Goal: Navigation & Orientation: Find specific page/section

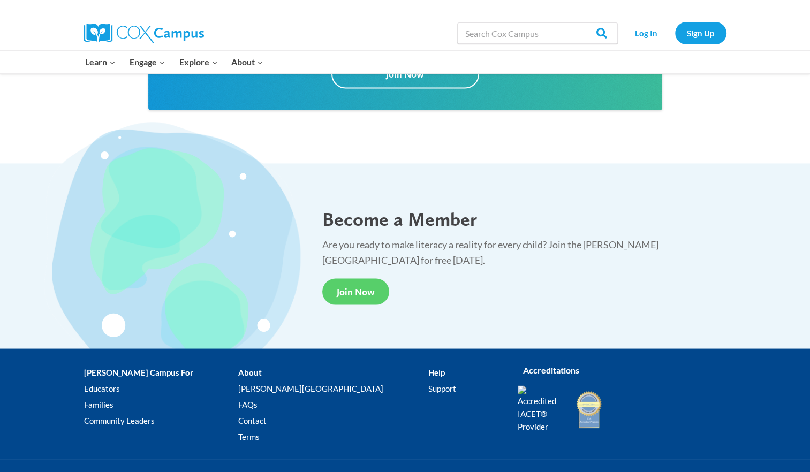
scroll to position [1597, 0]
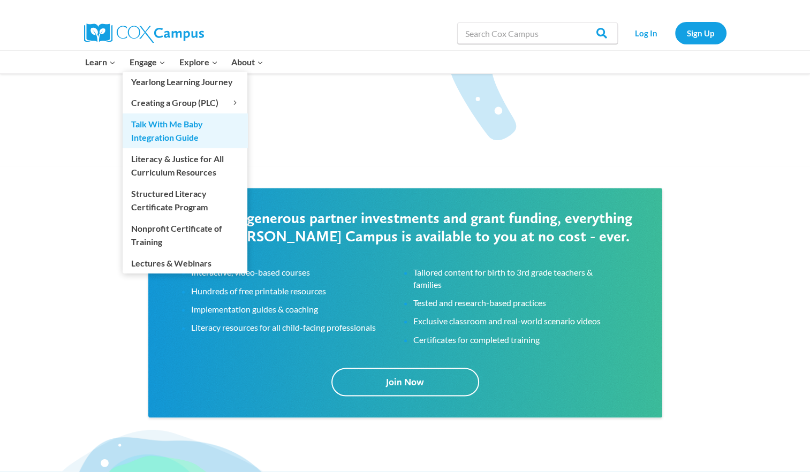
click at [162, 126] on link "Talk With Me Baby Integration Guide" at bounding box center [185, 131] width 125 height 34
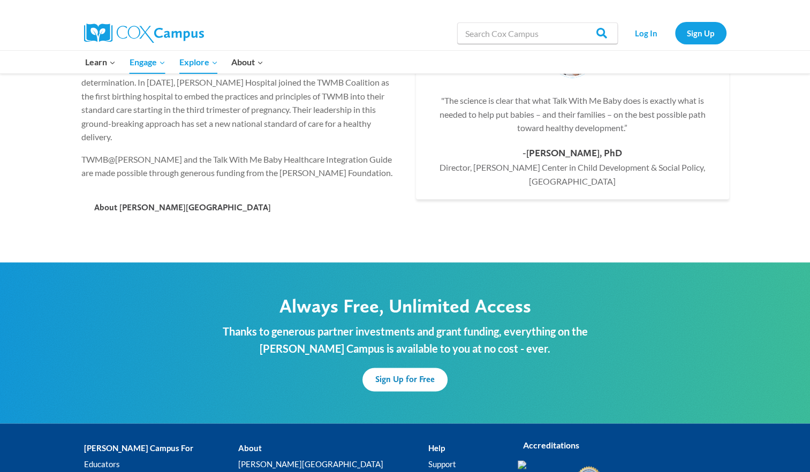
scroll to position [1695, 0]
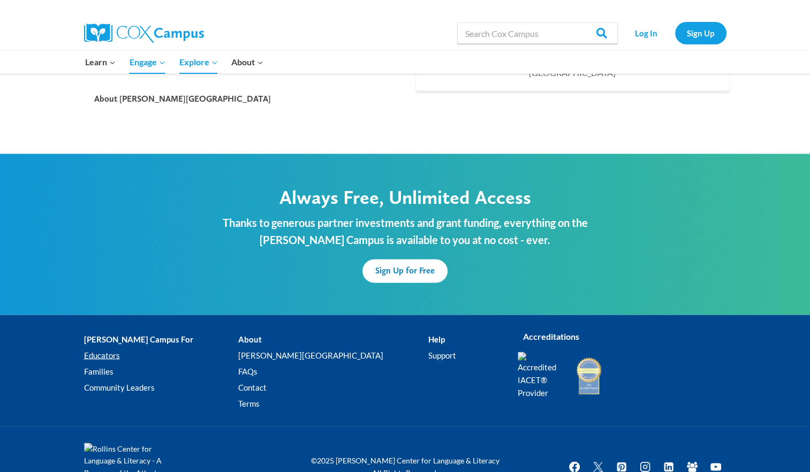
click at [99, 347] on link "Educators" at bounding box center [161, 355] width 154 height 16
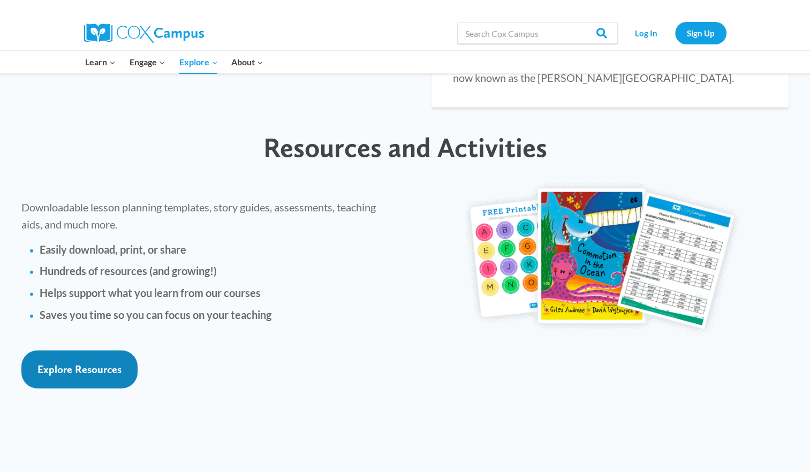
scroll to position [2293, 0]
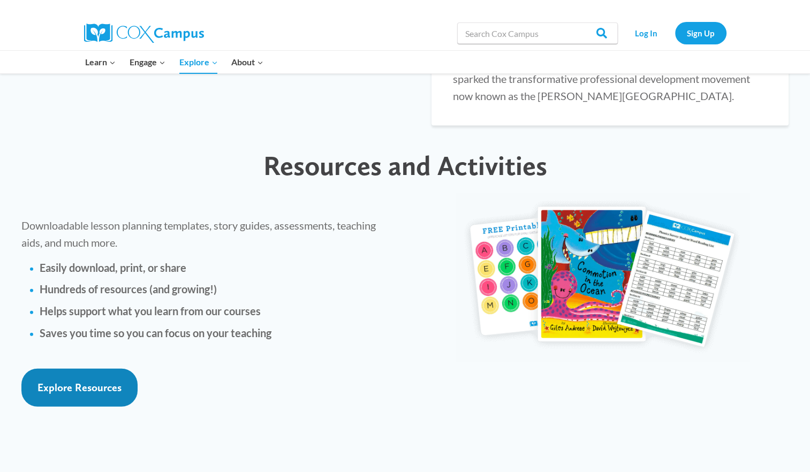
click at [70, 369] on div "Explore Resources" at bounding box center [208, 393] width 395 height 49
click at [80, 381] on span "Explore Resources" at bounding box center [79, 387] width 84 height 13
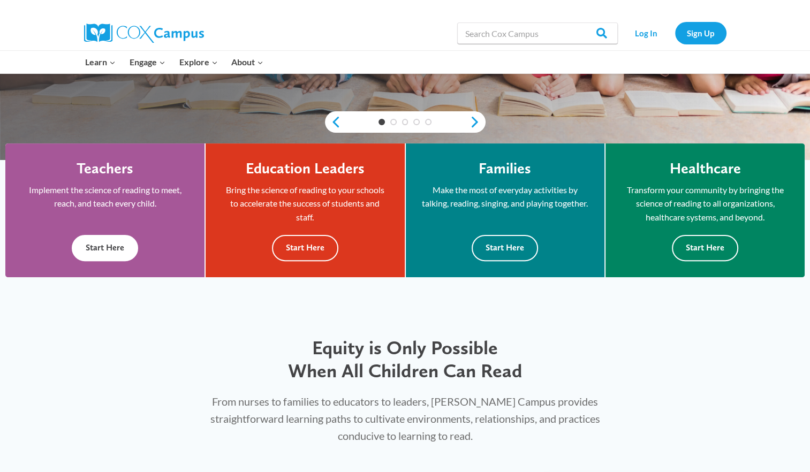
click at [105, 212] on div "Teachers Implement the science of reading to meet, reach, and teach every child…" at bounding box center [104, 211] width 167 height 102
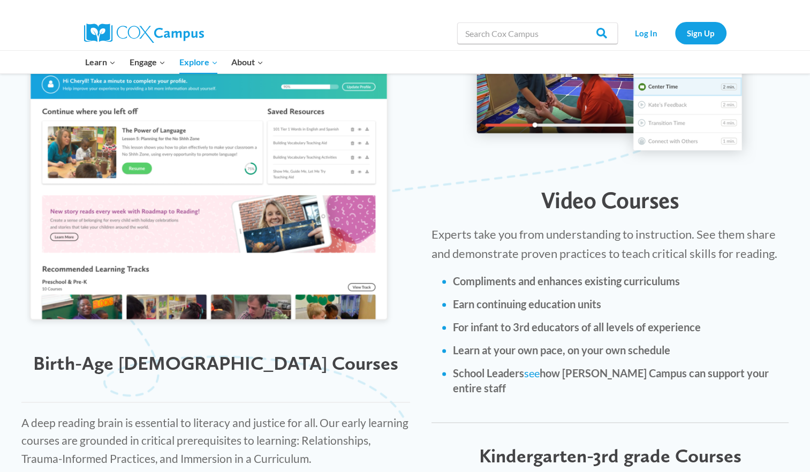
scroll to position [1178, 0]
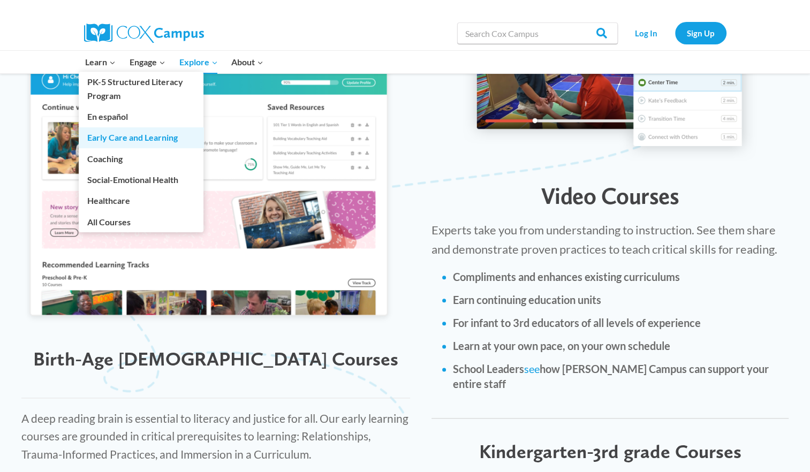
click at [127, 136] on link "Early Care and Learning" at bounding box center [141, 137] width 125 height 20
